Goal: Information Seeking & Learning: Learn about a topic

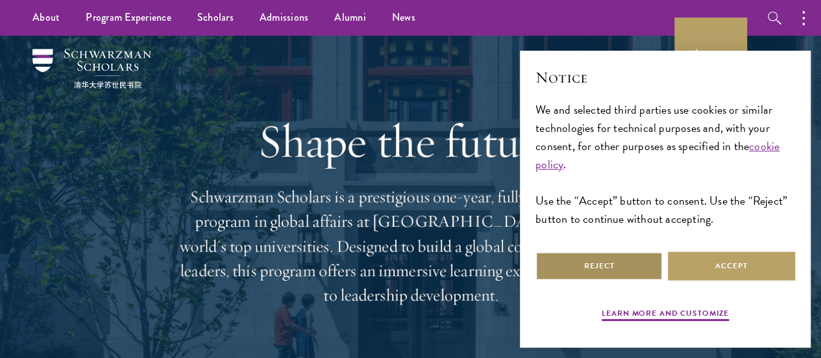
click at [598, 271] on button "Reject" at bounding box center [598, 265] width 127 height 29
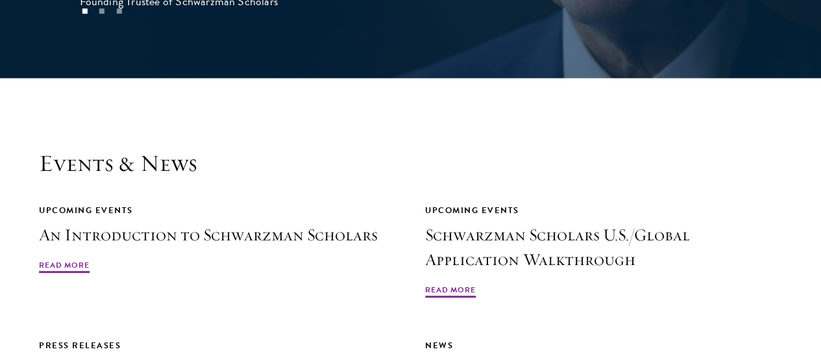
scroll to position [2732, 0]
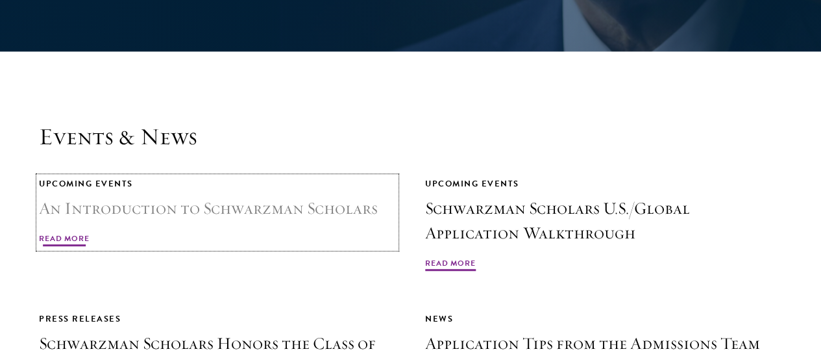
click at [90, 232] on span "Read More" at bounding box center [64, 240] width 51 height 16
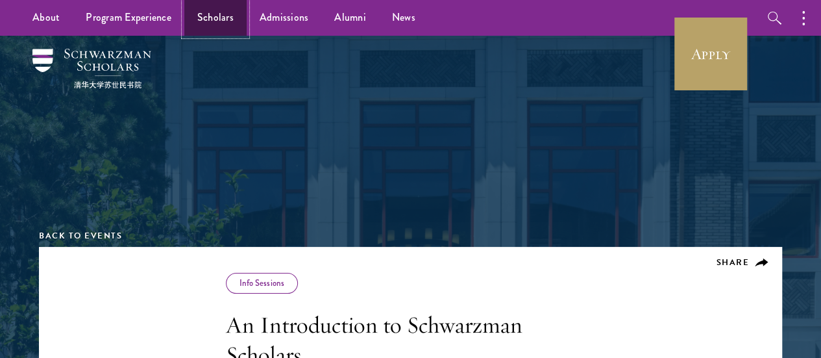
click at [223, 23] on link "Scholars" at bounding box center [215, 18] width 62 height 36
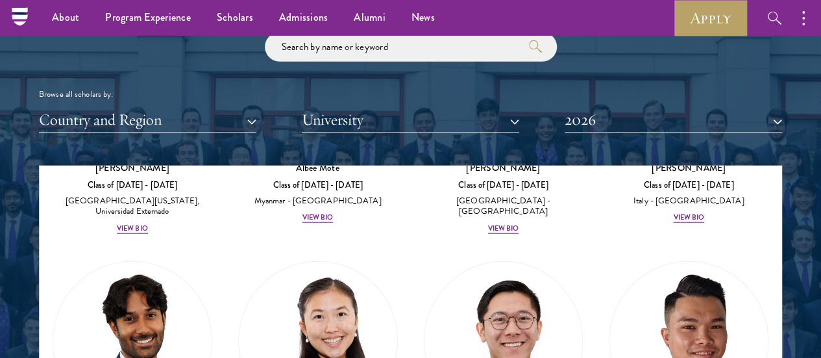
scroll to position [1505, 0]
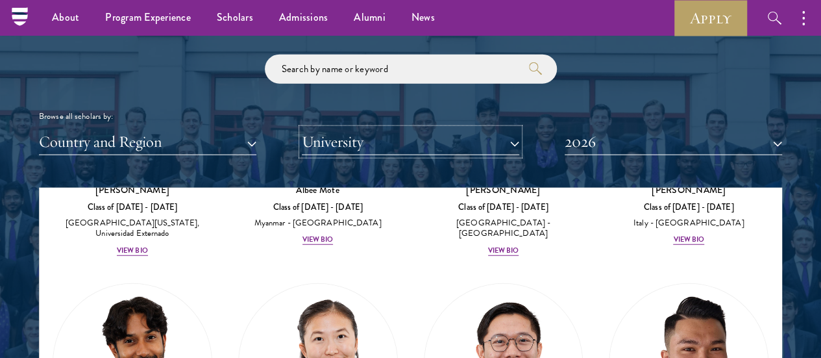
click at [336, 129] on button "University" at bounding box center [410, 142] width 217 height 27
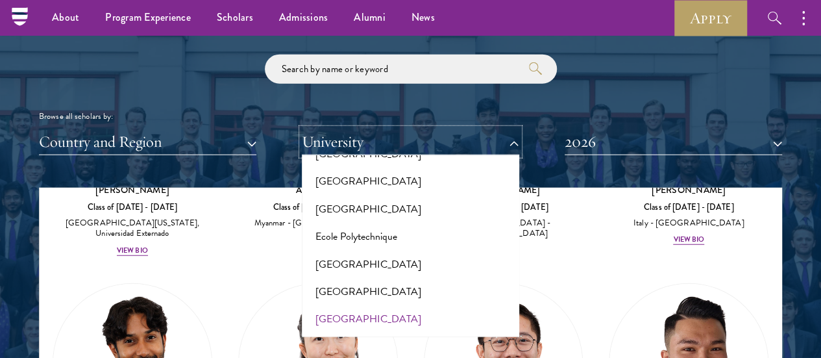
scroll to position [2471, 0]
click at [382, 306] on button "[GEOGRAPHIC_DATA]" at bounding box center [411, 319] width 210 height 27
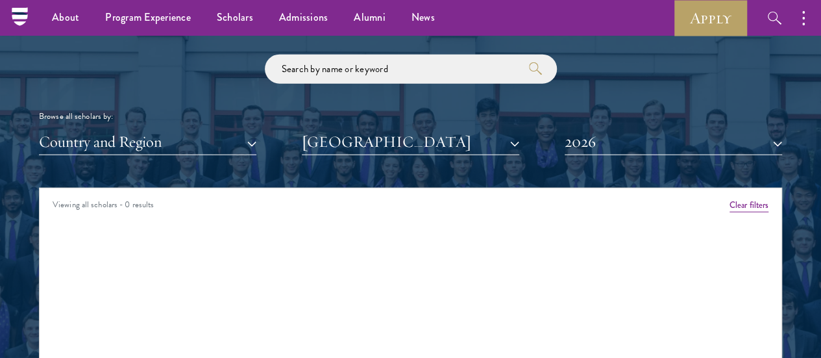
scroll to position [1429, 0]
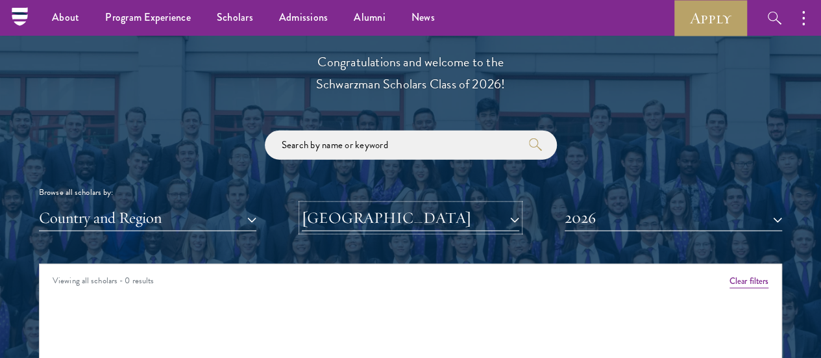
click at [465, 204] on button "[GEOGRAPHIC_DATA]" at bounding box center [410, 217] width 217 height 27
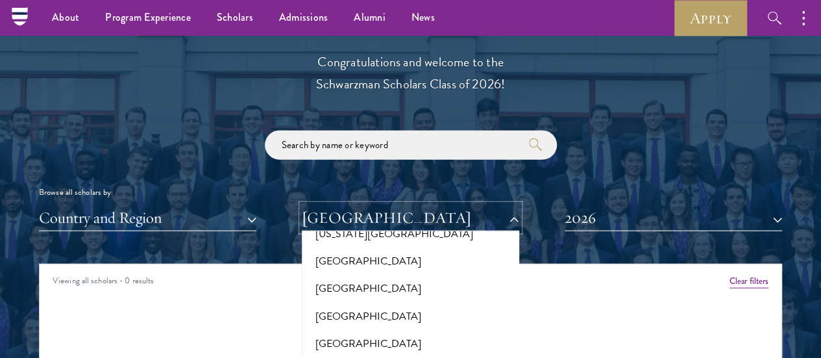
scroll to position [0, 0]
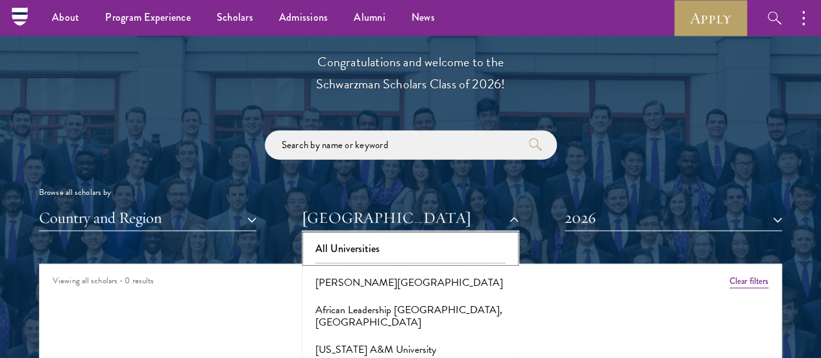
click at [400, 235] on button "All Universities" at bounding box center [411, 248] width 210 height 27
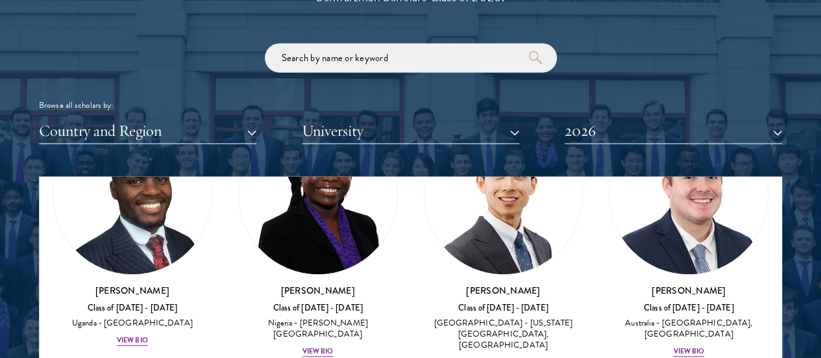
scroll to position [841, 0]
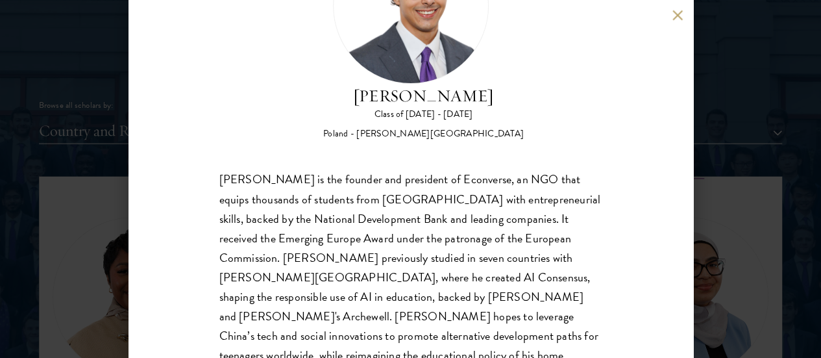
scroll to position [119, 0]
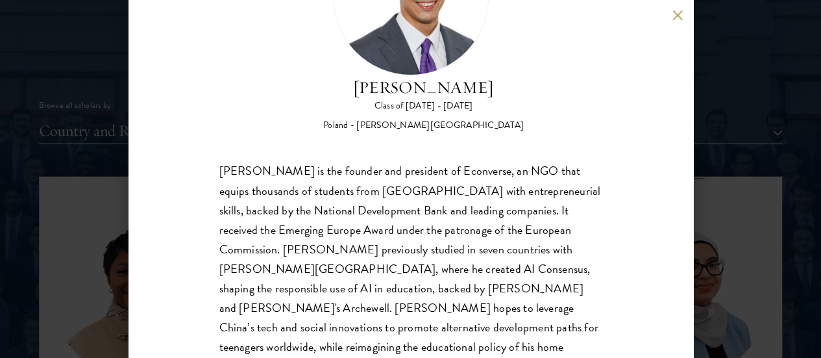
click at [571, 185] on div "[PERSON_NAME] is the founder and president of Econverse, an NGO that equips tho…" at bounding box center [410, 269] width 383 height 215
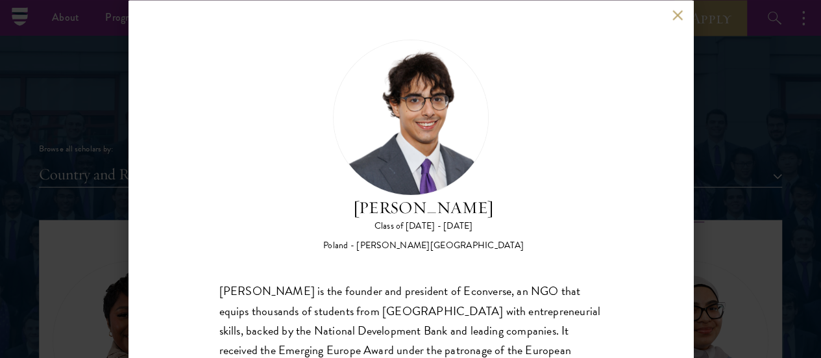
scroll to position [1471, 0]
click at [733, 173] on div "[PERSON_NAME] Class of [DATE] - [DATE] [GEOGRAPHIC_DATA] - [PERSON_NAME][GEOGRA…" at bounding box center [410, 179] width 821 height 358
click at [683, 10] on link "Apply" at bounding box center [710, 18] width 73 height 36
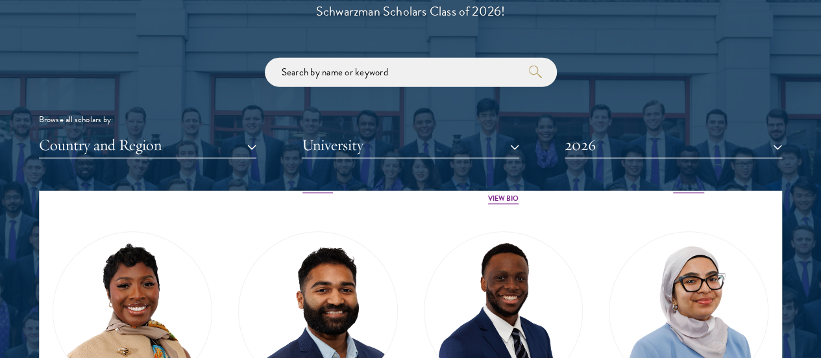
scroll to position [803, 0]
